Goal: Task Accomplishment & Management: Use online tool/utility

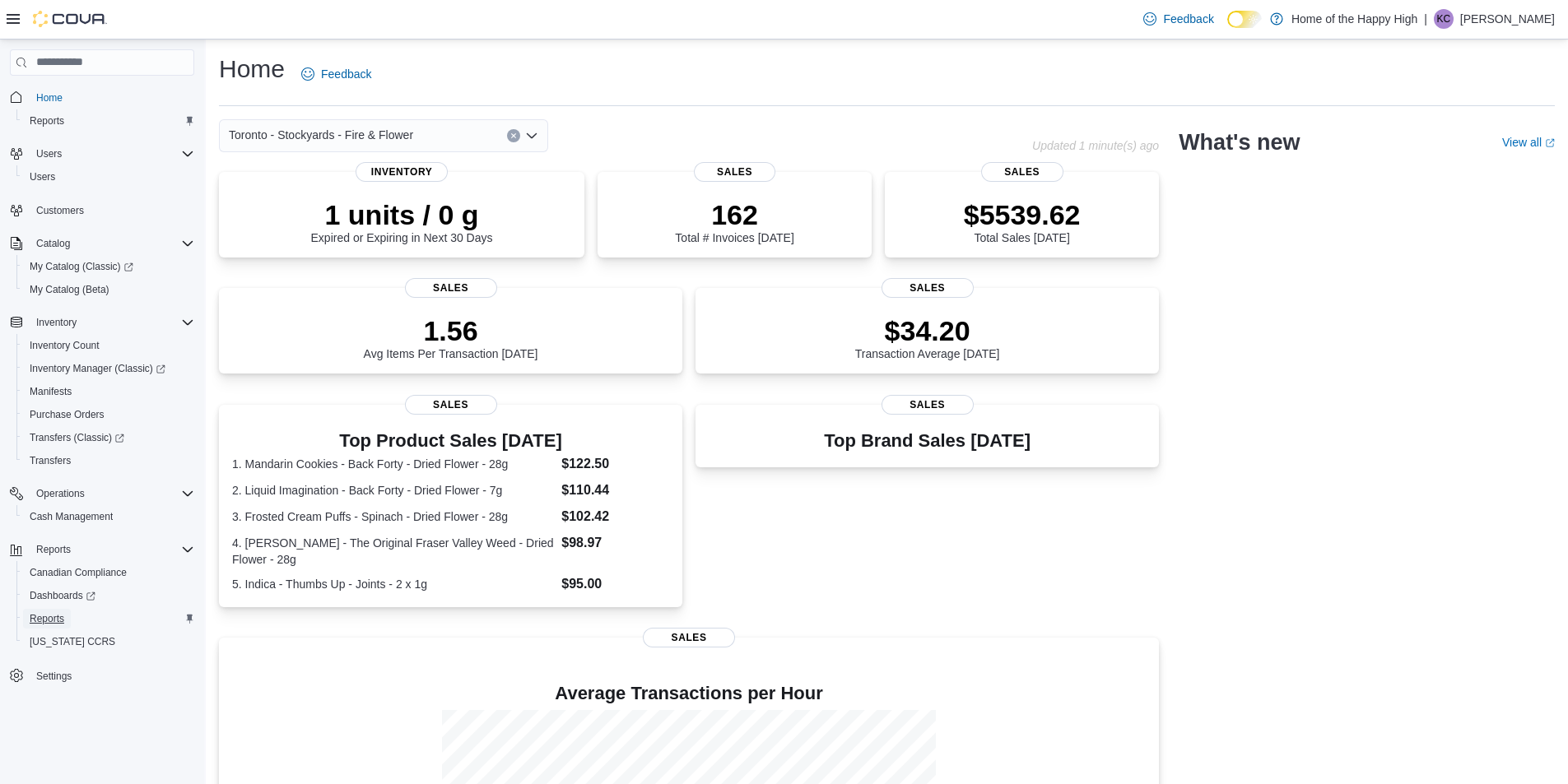
click at [40, 621] on span "Reports" at bounding box center [47, 619] width 35 height 13
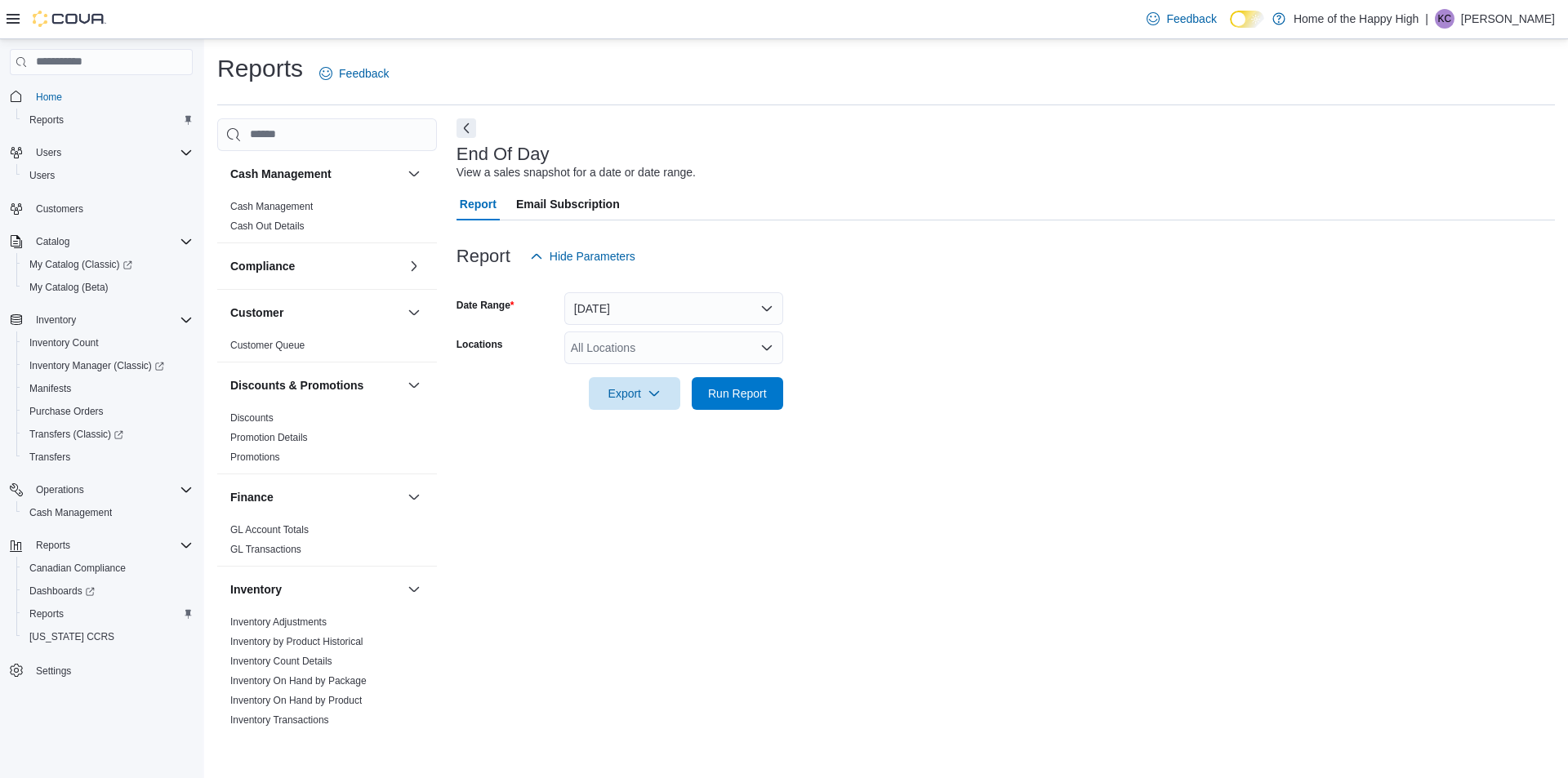
click at [587, 352] on div "All Locations" at bounding box center [673, 347] width 219 height 33
type input "*****"
click at [611, 365] on button "Toronto - Stockyards - Fire & Flower" at bounding box center [673, 375] width 219 height 23
click at [831, 369] on div at bounding box center [1006, 370] width 1098 height 13
click at [765, 396] on span "Run Report" at bounding box center [737, 393] width 59 height 17
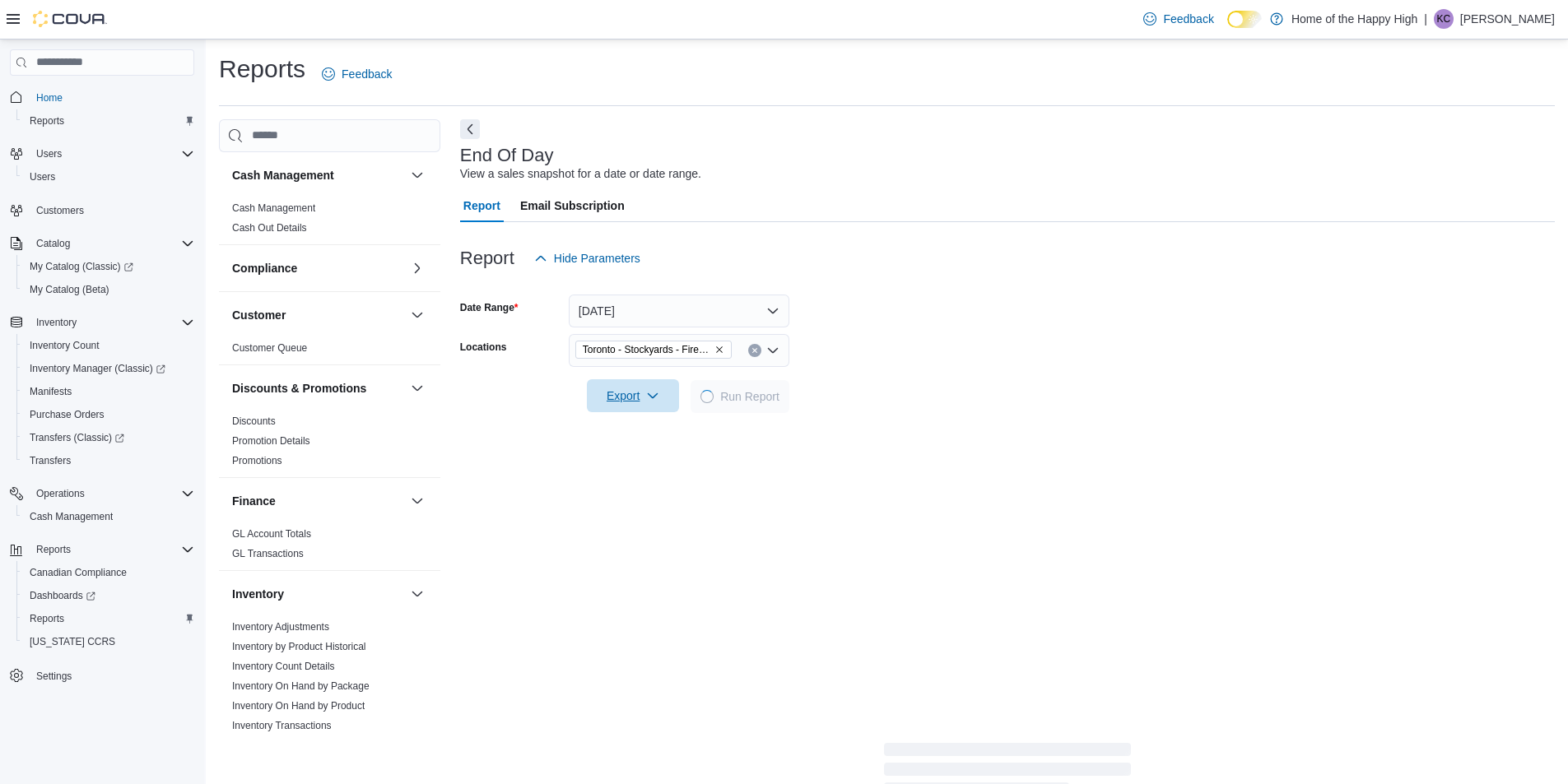
click at [661, 404] on span "Export" at bounding box center [632, 396] width 72 height 33
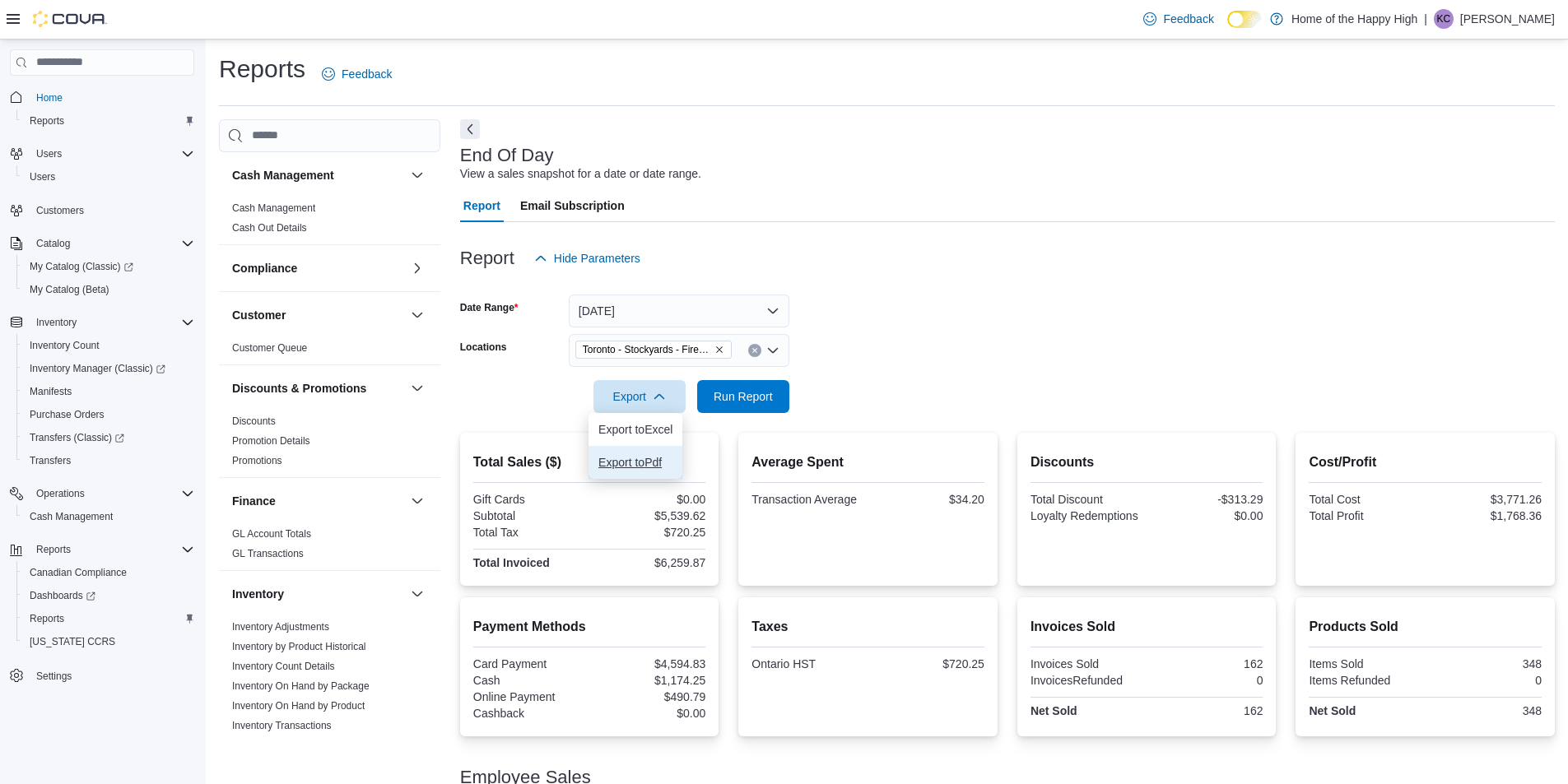
click at [656, 456] on span "Export to Pdf" at bounding box center [635, 462] width 74 height 13
